Goal: Information Seeking & Learning: Learn about a topic

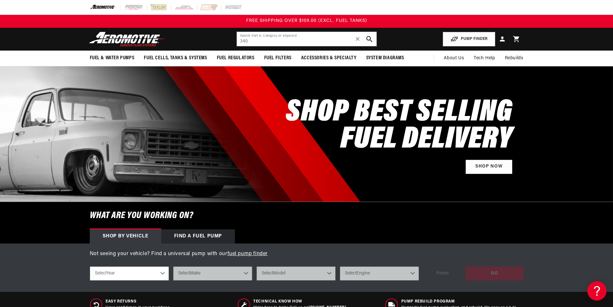
type input "340"
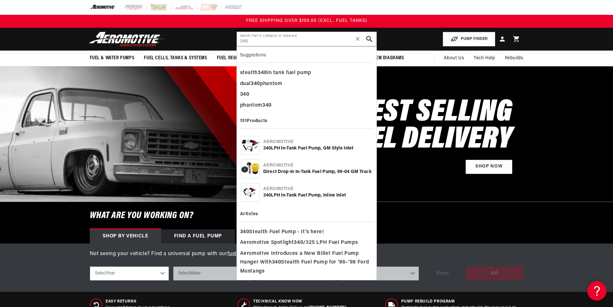
click at [370, 39] on icon "search button" at bounding box center [369, 39] width 6 height 6
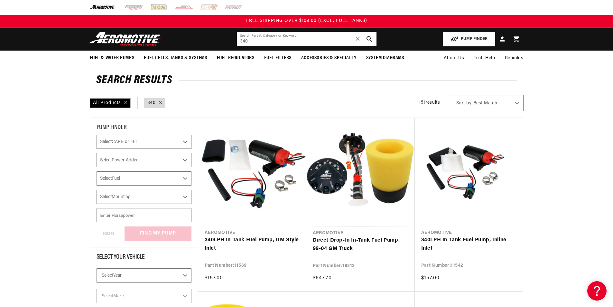
drag, startPoint x: 264, startPoint y: 44, endPoint x: 220, endPoint y: 41, distance: 43.3
click at [220, 41] on header "Fuel & Water Pumps Back In-Tank In-Line Fuel Pumps" at bounding box center [307, 39] width 466 height 23
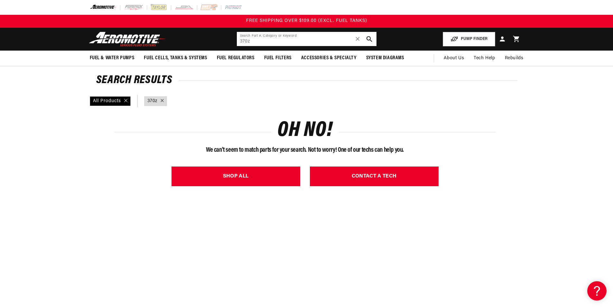
drag, startPoint x: 256, startPoint y: 39, endPoint x: 235, endPoint y: 39, distance: 21.6
click at [235, 39] on header "Fuel & Water Pumps Back In-Tank In-Line Fuel Pumps" at bounding box center [307, 39] width 466 height 23
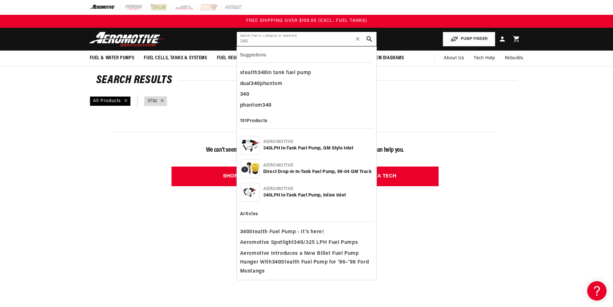
type input "340"
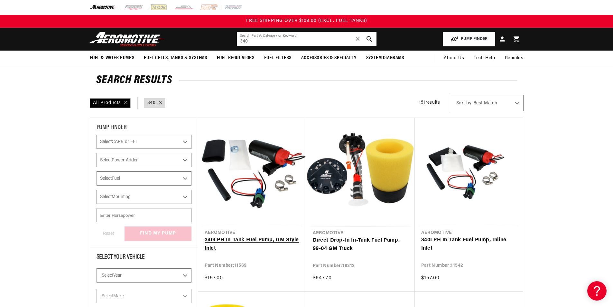
scroll to position [64, 0]
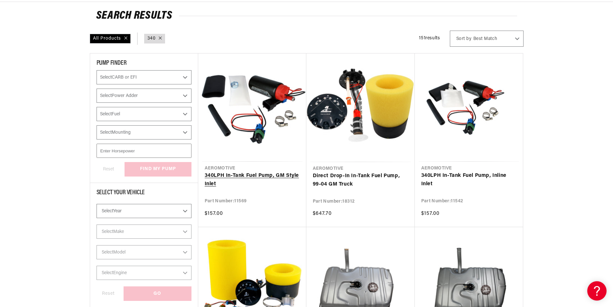
click at [258, 177] on link "340 LPH In-Tank Fuel Pump, GM Style Inlet" at bounding box center [252, 180] width 95 height 16
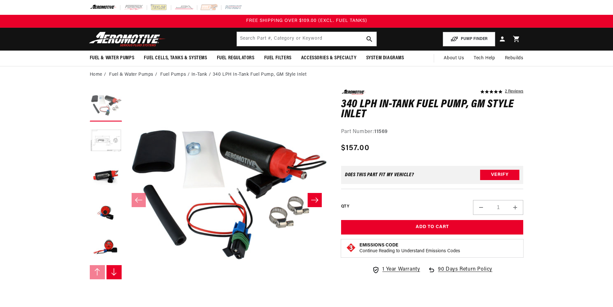
click at [98, 103] on button "Load image 1 in gallery view" at bounding box center [106, 105] width 32 height 32
click at [105, 129] on button "Load image 2 in gallery view" at bounding box center [106, 141] width 32 height 32
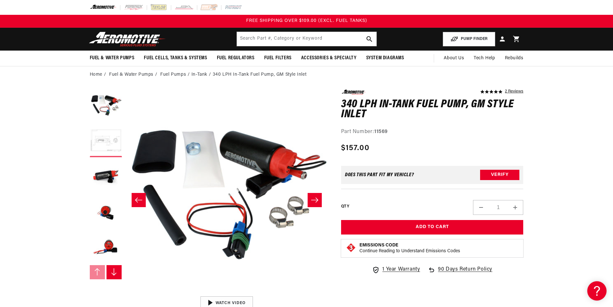
scroll to position [0, 203]
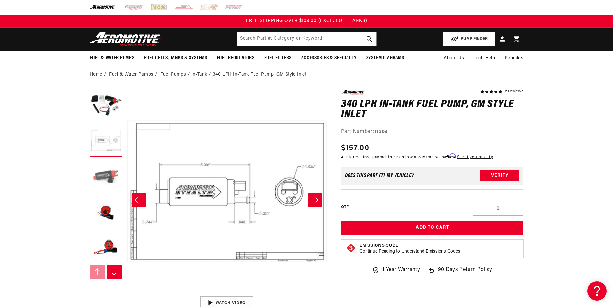
click at [103, 177] on button "Load image 3 in gallery view" at bounding box center [106, 176] width 32 height 32
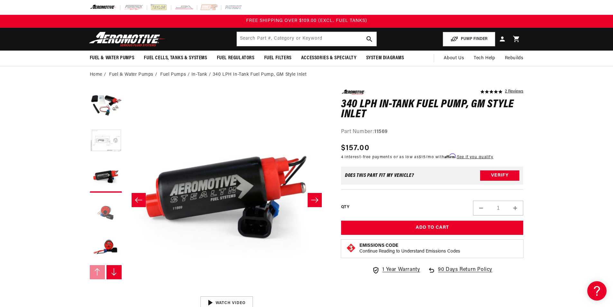
click at [110, 206] on button "Load image 4 in gallery view" at bounding box center [106, 212] width 32 height 32
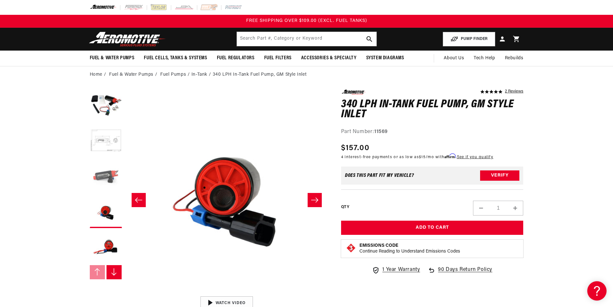
scroll to position [71, 0]
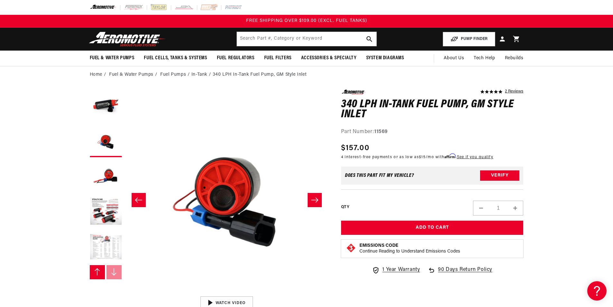
click at [113, 246] on button "Load image 7 in gallery view" at bounding box center [106, 247] width 32 height 32
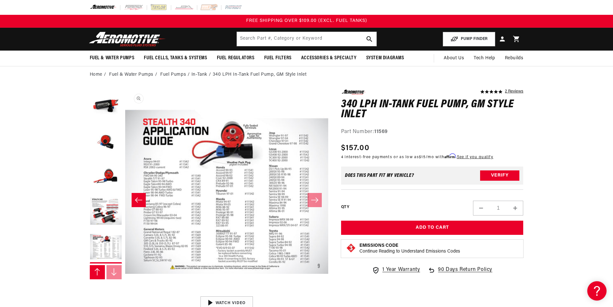
click at [125, 293] on button "Open media 7 in modal" at bounding box center [125, 293] width 0 height 0
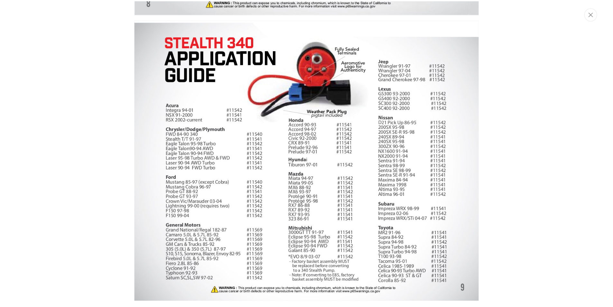
scroll to position [1501, 0]
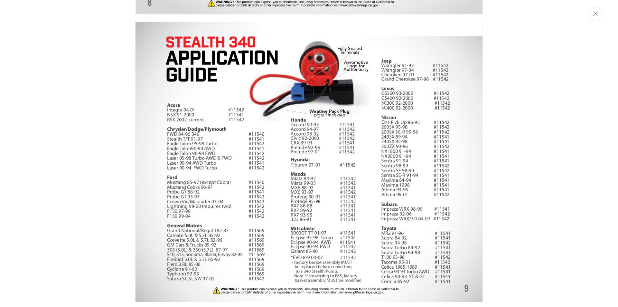
click at [101, 146] on div "Media gallery" at bounding box center [309, 153] width 618 height 307
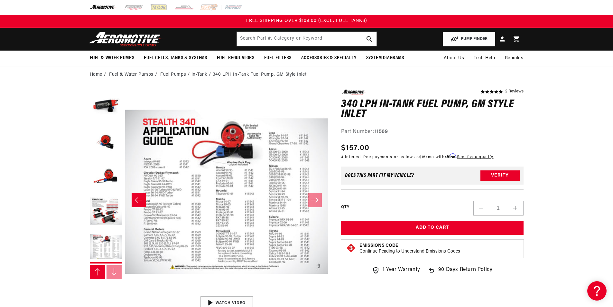
scroll to position [0, 1219]
click at [107, 142] on button "Load image 4 in gallery view" at bounding box center [106, 141] width 32 height 32
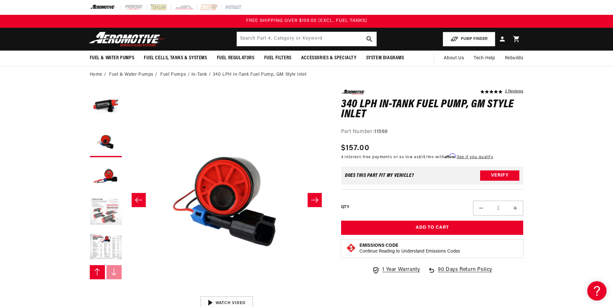
click at [107, 198] on button "Load image 6 in gallery view" at bounding box center [106, 212] width 32 height 32
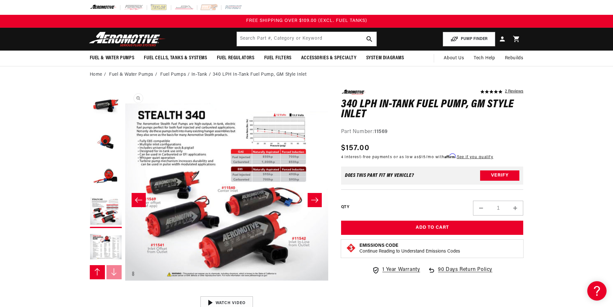
click at [125, 292] on button "Open media 6 in modal" at bounding box center [125, 292] width 0 height 0
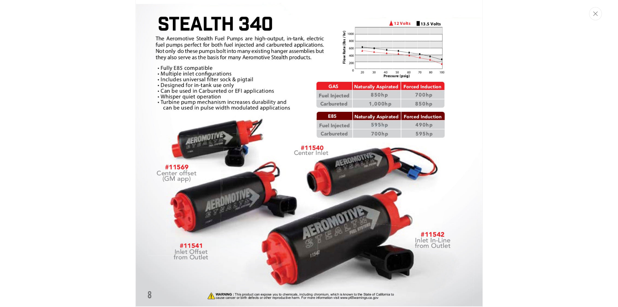
click at [144, 93] on img "Media gallery" at bounding box center [309, 154] width 348 height 308
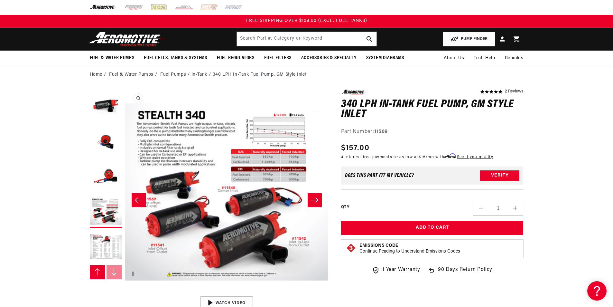
scroll to position [0, 0]
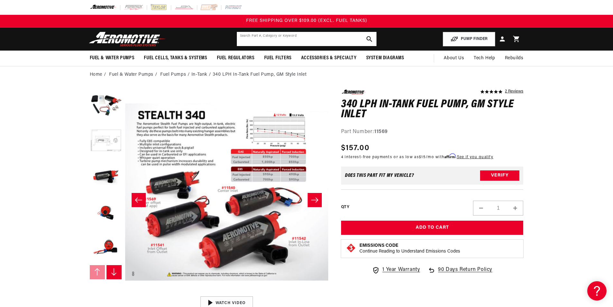
click at [244, 43] on input "text" at bounding box center [307, 39] width 140 height 14
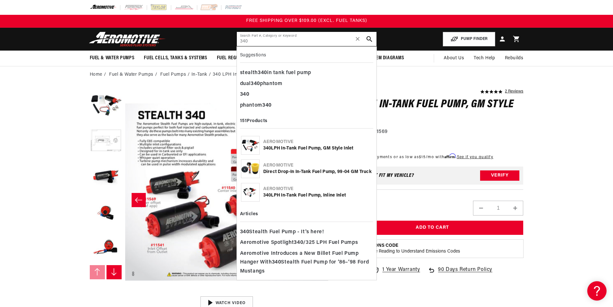
type input "340"
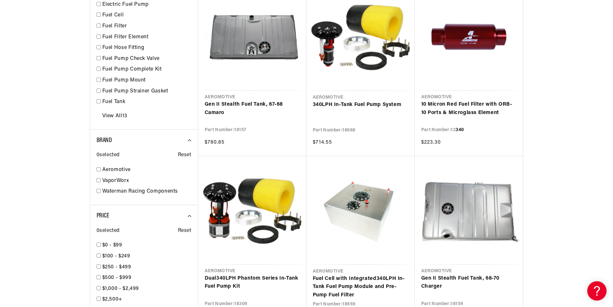
scroll to position [515, 0]
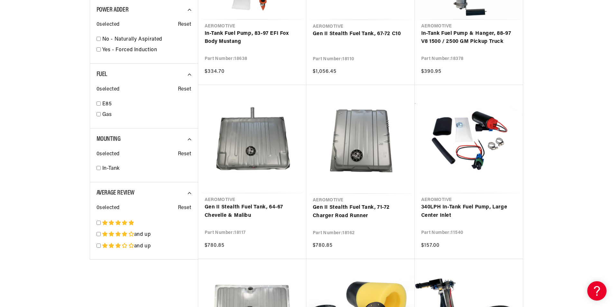
scroll to position [965, 0]
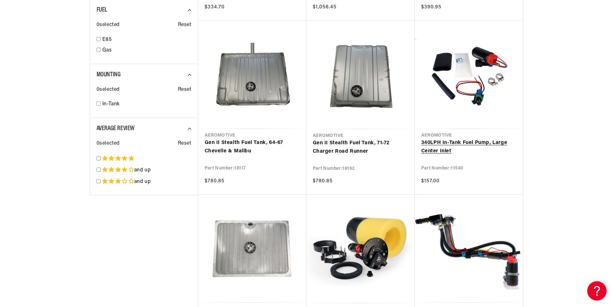
click at [482, 152] on link "340 LPH In-Tank Fuel Pump, Large Center Inlet" at bounding box center [468, 147] width 95 height 16
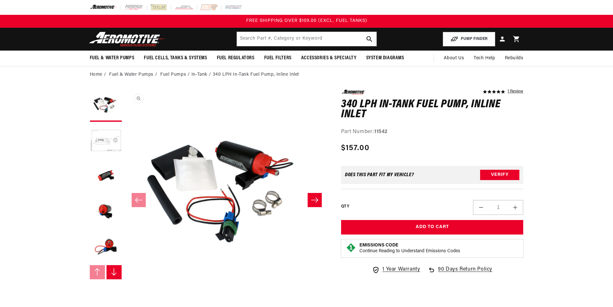
click at [125, 293] on button "Open media 1 in modal" at bounding box center [125, 293] width 0 height 0
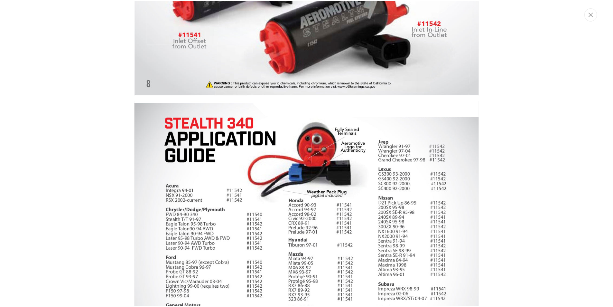
scroll to position [1497, 0]
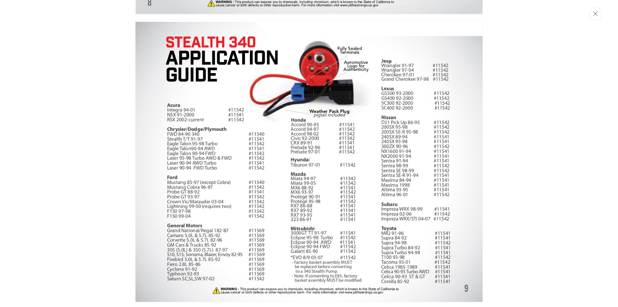
click at [120, 96] on div "Media gallery" at bounding box center [309, 153] width 618 height 307
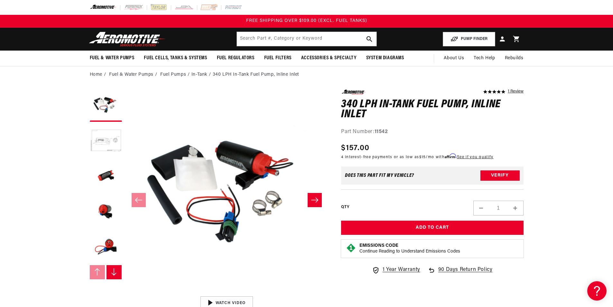
scroll to position [0, 0]
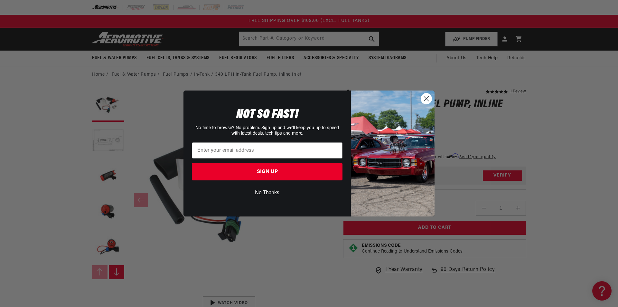
click at [430, 98] on circle "Close dialog" at bounding box center [426, 98] width 11 height 11
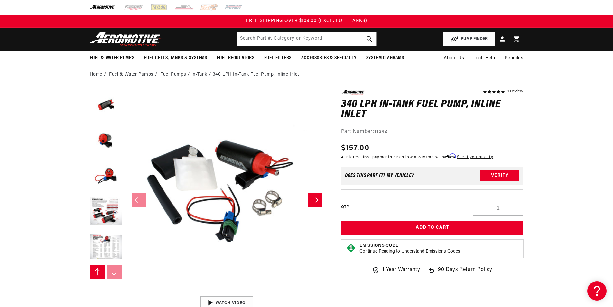
scroll to position [97, 0]
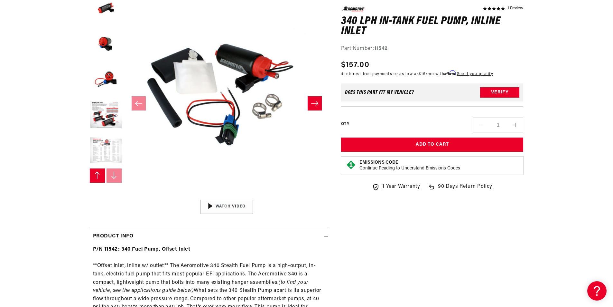
click at [107, 160] on button "Load image 7 in gallery view" at bounding box center [106, 151] width 32 height 32
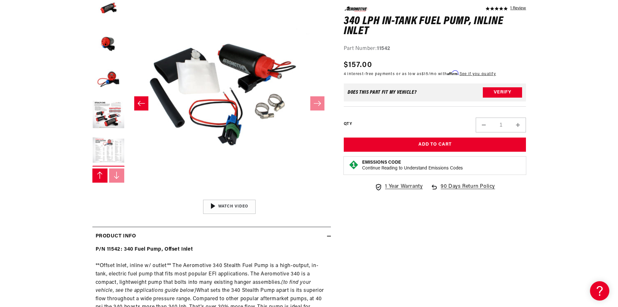
scroll to position [0, 1219]
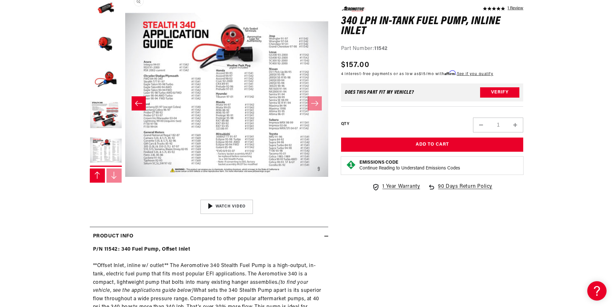
click at [125, 196] on button "Open media 7 in modal" at bounding box center [125, 196] width 0 height 0
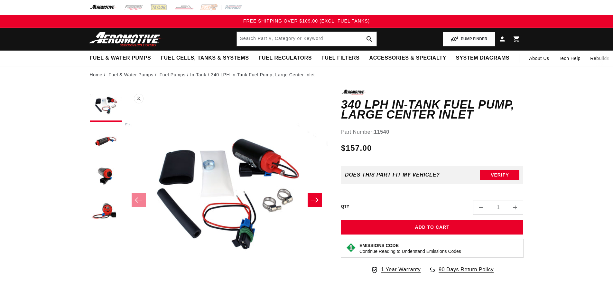
click at [125, 293] on button "Open media 1 in modal" at bounding box center [125, 293] width 0 height 0
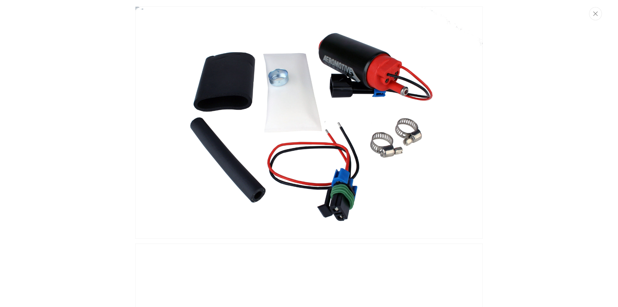
click at [570, 92] on div "Media gallery" at bounding box center [309, 153] width 618 height 307
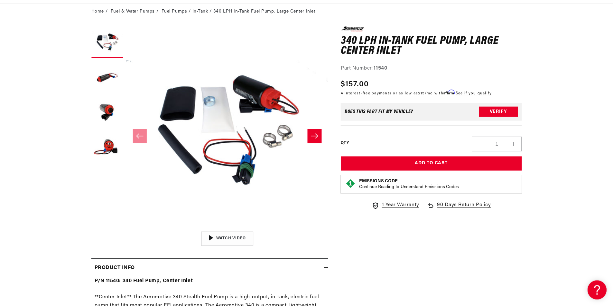
scroll to position [0, 0]
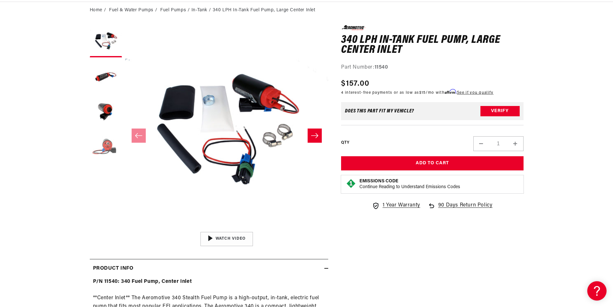
click at [110, 145] on button "Load image 4 in gallery view" at bounding box center [106, 147] width 32 height 32
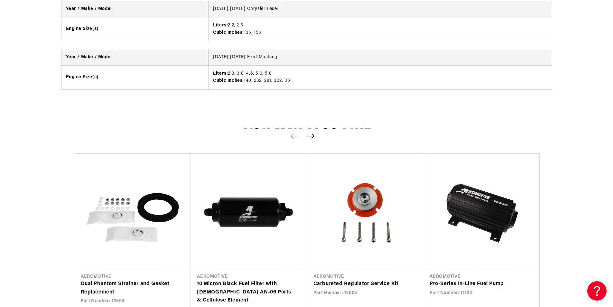
scroll to position [901, 0]
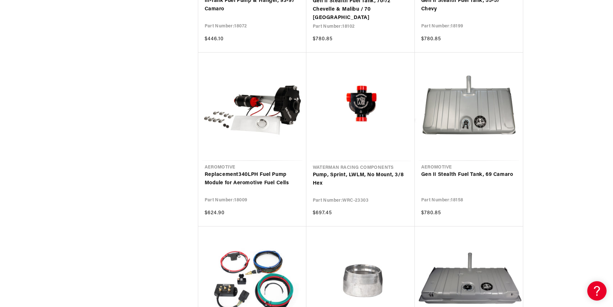
scroll to position [1834, 0]
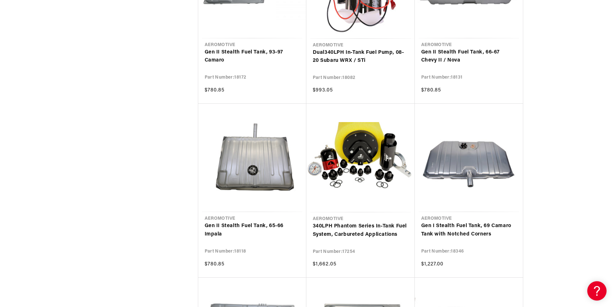
scroll to position [2574, 0]
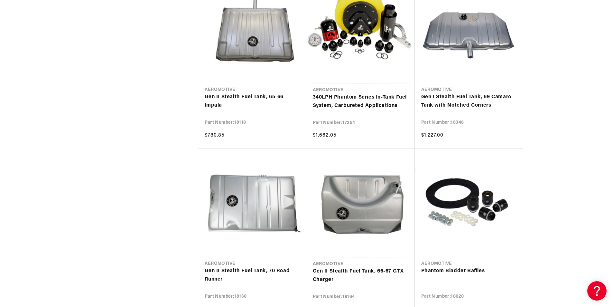
scroll to position [2928, 0]
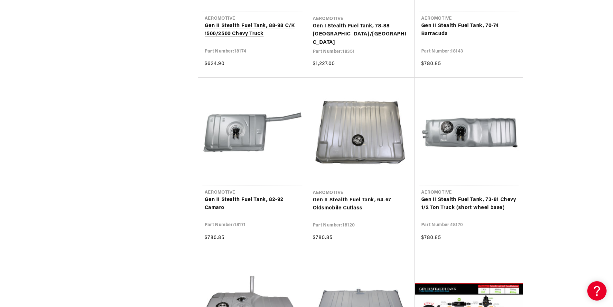
scroll to position [3990, 0]
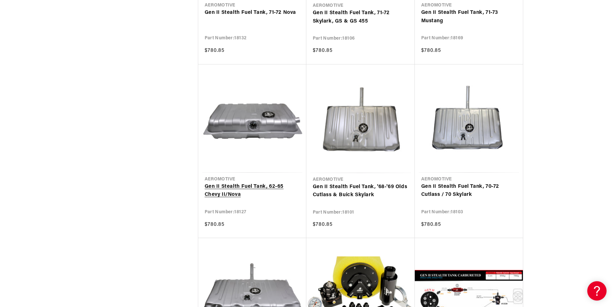
scroll to position [4698, 0]
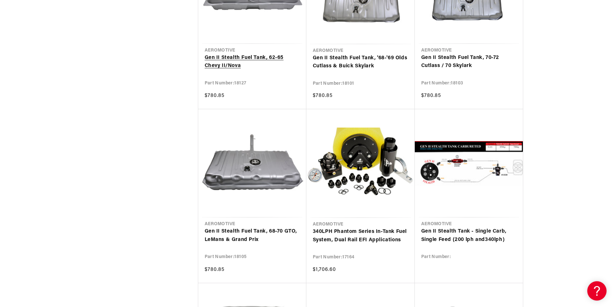
scroll to position [4827, 0]
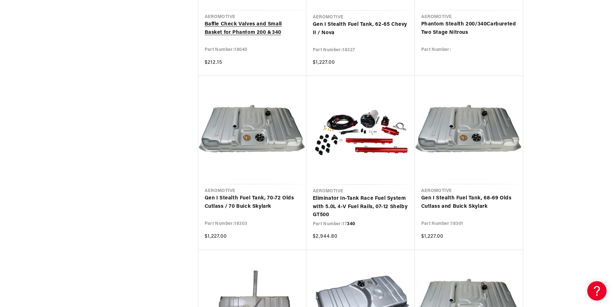
scroll to position [7497, 0]
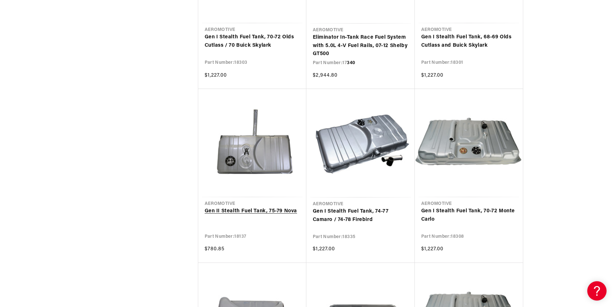
scroll to position [7626, 0]
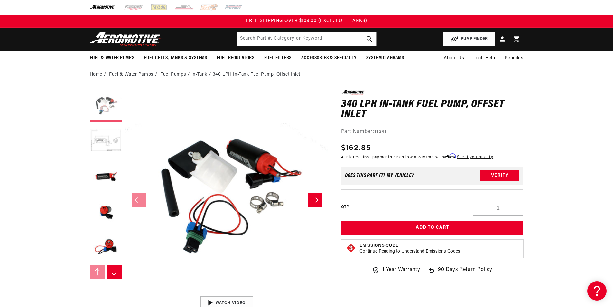
click at [109, 116] on button "Load image 1 in gallery view" at bounding box center [106, 105] width 32 height 32
click at [316, 197] on icon "Slide right" at bounding box center [315, 200] width 8 height 6
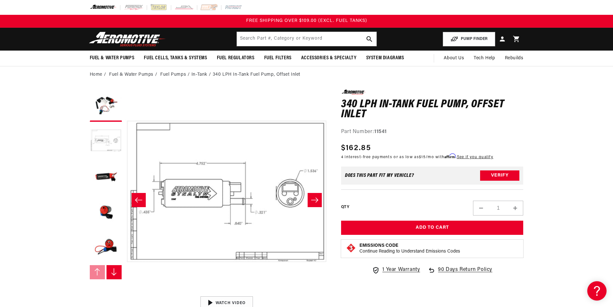
click at [316, 197] on icon "Slide right" at bounding box center [315, 200] width 8 height 6
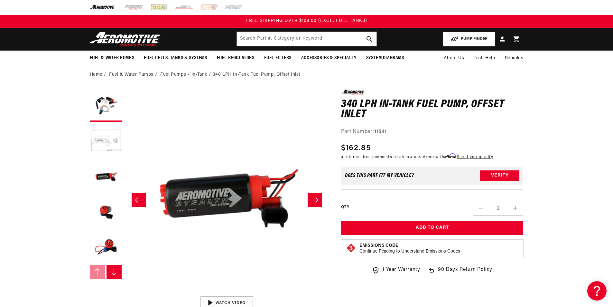
click at [316, 197] on icon "Slide right" at bounding box center [315, 200] width 8 height 6
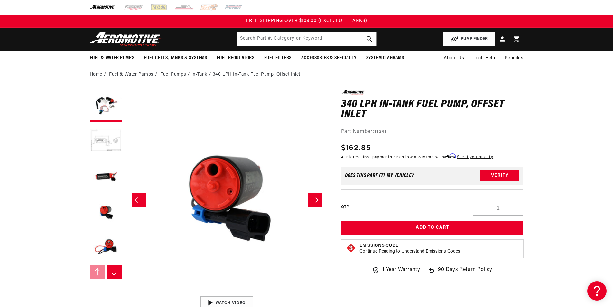
click at [316, 197] on icon "Slide right" at bounding box center [315, 200] width 8 height 6
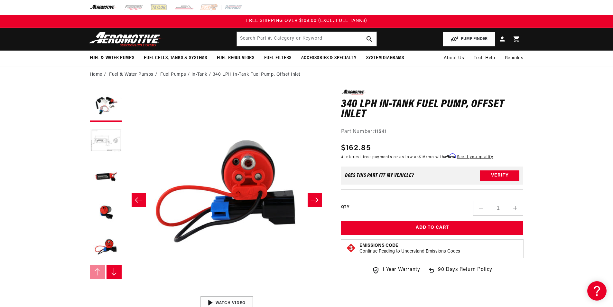
click at [316, 197] on icon "Slide right" at bounding box center [315, 200] width 8 height 6
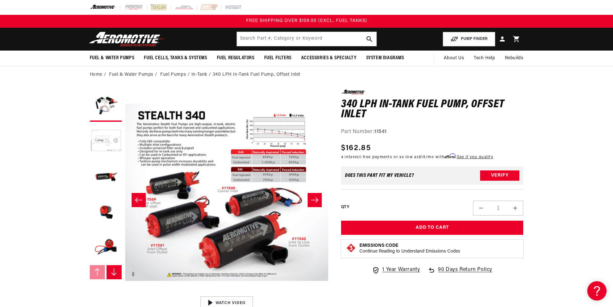
click at [316, 197] on icon "Slide right" at bounding box center [315, 200] width 8 height 6
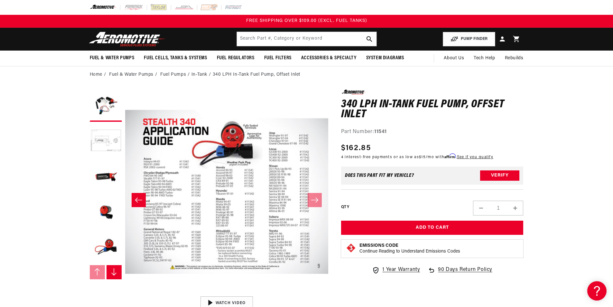
scroll to position [71, 0]
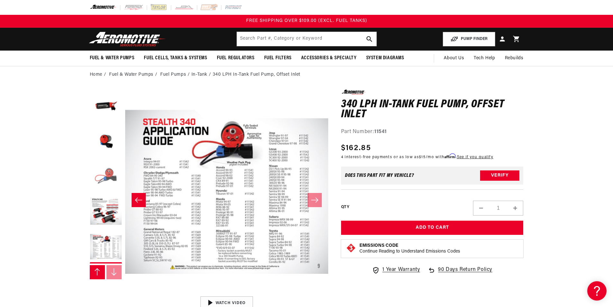
click at [113, 180] on button "Load image 5 in gallery view" at bounding box center [106, 176] width 32 height 32
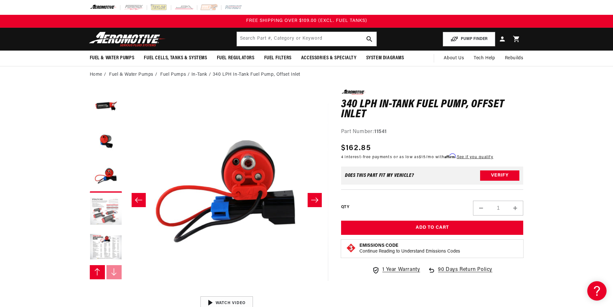
click at [110, 201] on button "Load image 6 in gallery view" at bounding box center [106, 212] width 32 height 32
